Goal: Task Accomplishment & Management: Manage account settings

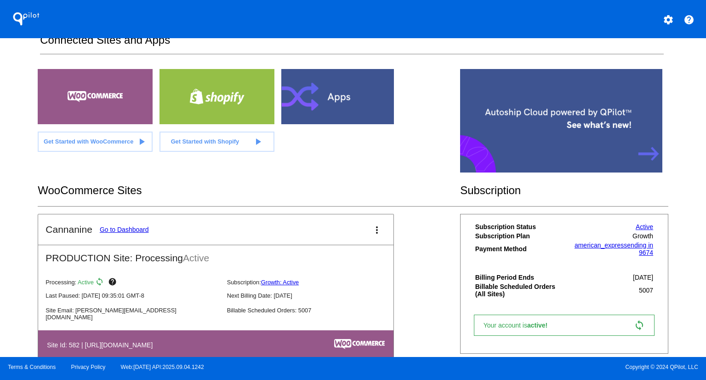
scroll to position [160, 0]
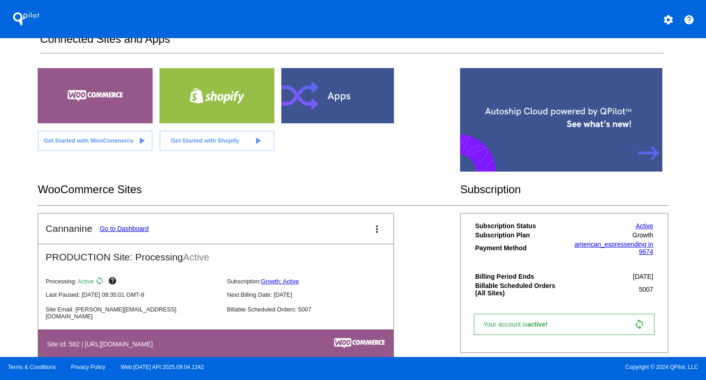
click at [139, 227] on link "Go to Dashboard" at bounding box center [124, 228] width 49 height 7
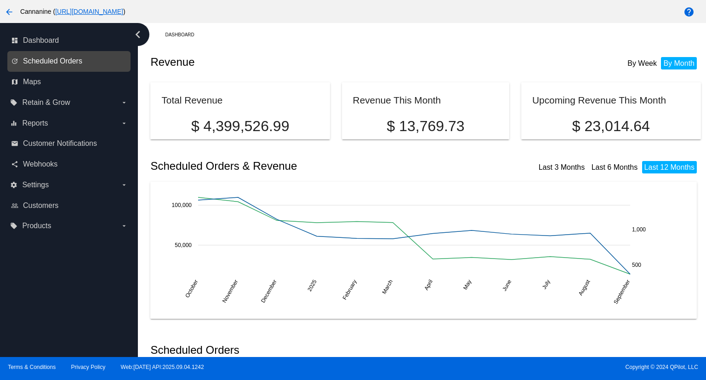
click at [72, 57] on span "Scheduled Orders" at bounding box center [52, 61] width 59 height 8
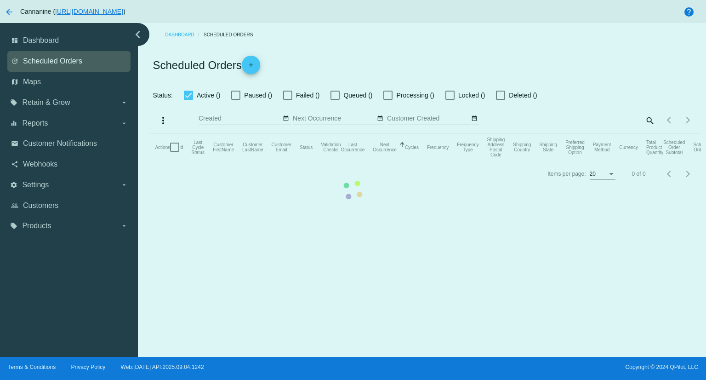
checkbox input "true"
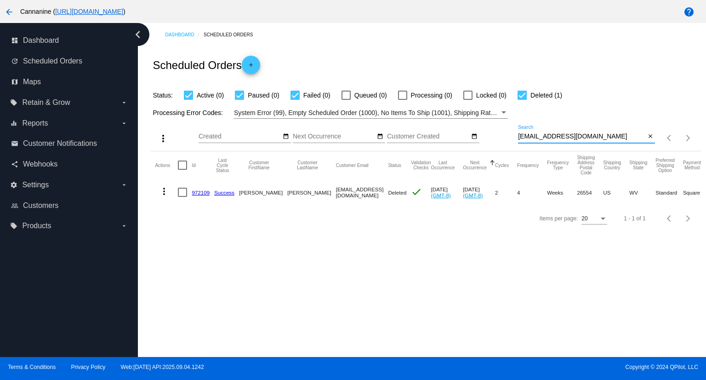
click at [598, 137] on input "[EMAIL_ADDRESS][DOMAIN_NAME]" at bounding box center [581, 136] width 127 height 7
paste input "iammanic2020"
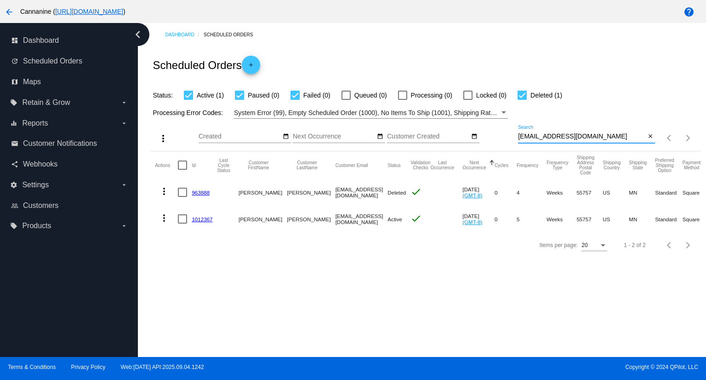
type input "[EMAIL_ADDRESS][DOMAIN_NAME]"
click at [165, 222] on mat-icon "more_vert" at bounding box center [164, 217] width 11 height 11
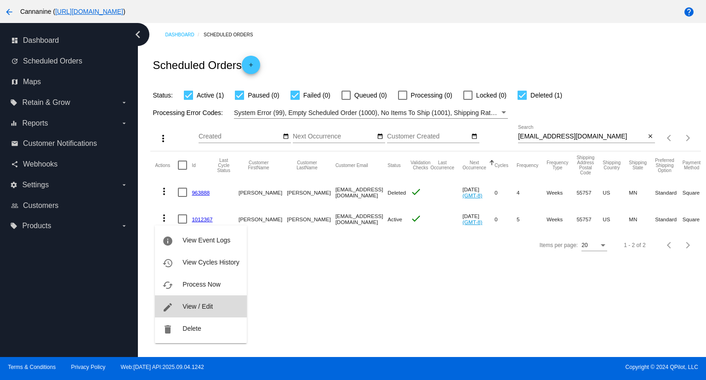
click at [194, 305] on span "View / Edit" at bounding box center [198, 306] width 30 height 7
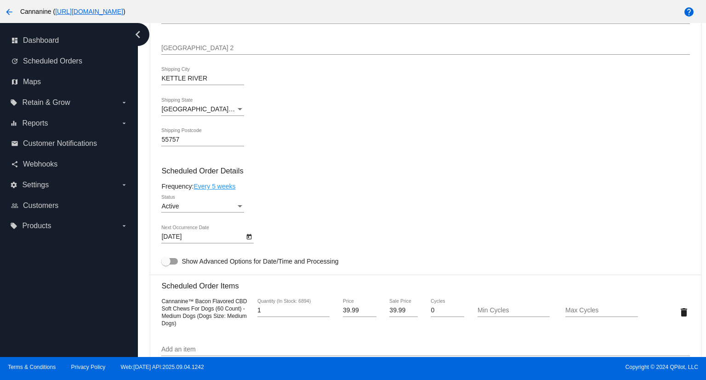
scroll to position [328, 0]
click at [241, 207] on div "Status" at bounding box center [240, 207] width 8 height 7
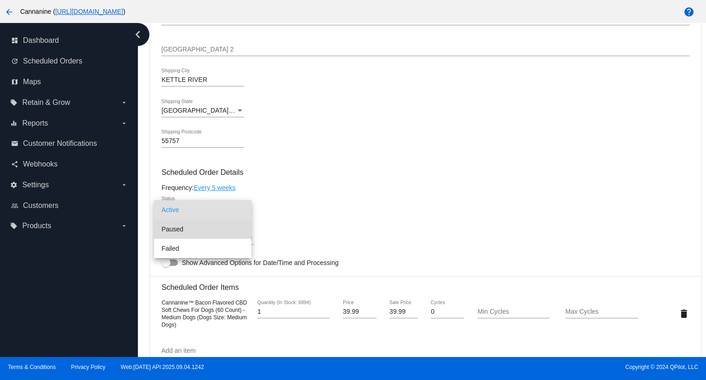
click at [219, 228] on span "Paused" at bounding box center [202, 228] width 83 height 19
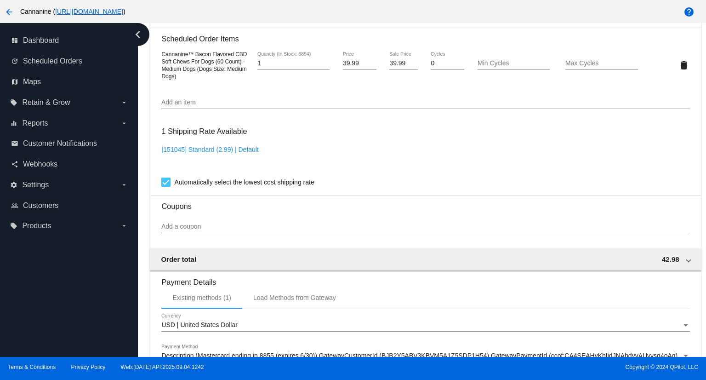
scroll to position [729, 0]
